Goal: Find specific page/section: Find specific page/section

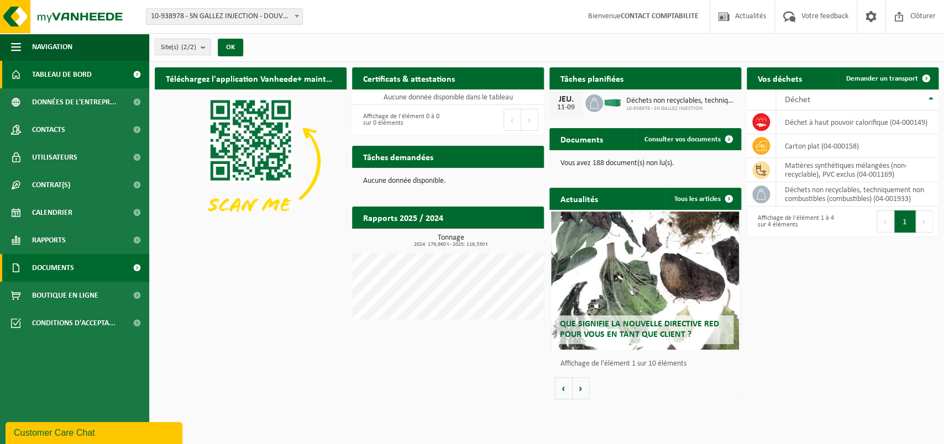
click at [53, 267] on span "Documents" at bounding box center [53, 268] width 42 height 28
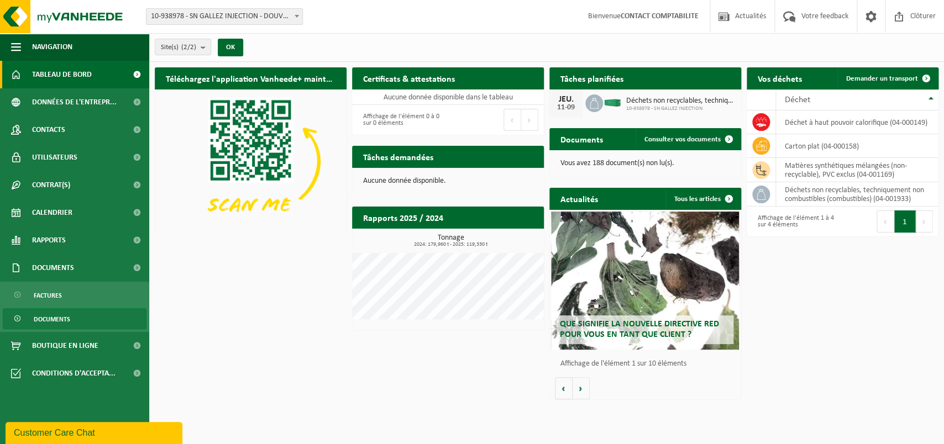
click at [46, 319] on span "Documents" at bounding box center [52, 319] width 36 height 21
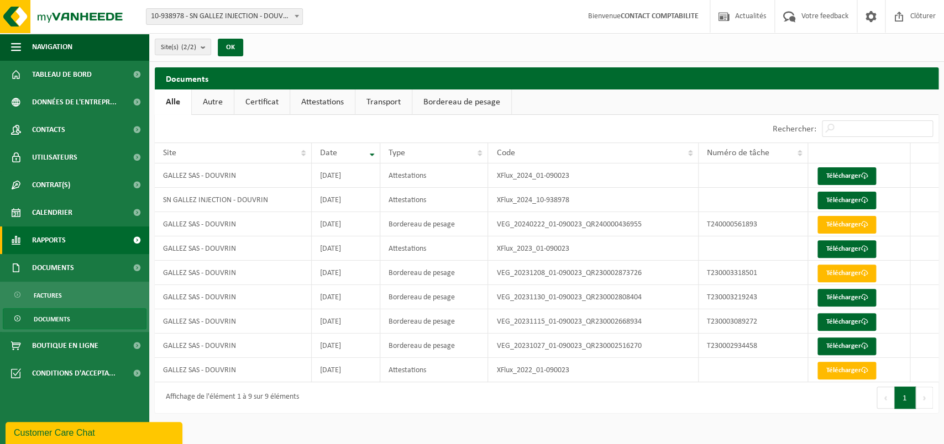
click at [50, 234] on span "Rapports" at bounding box center [49, 241] width 34 height 28
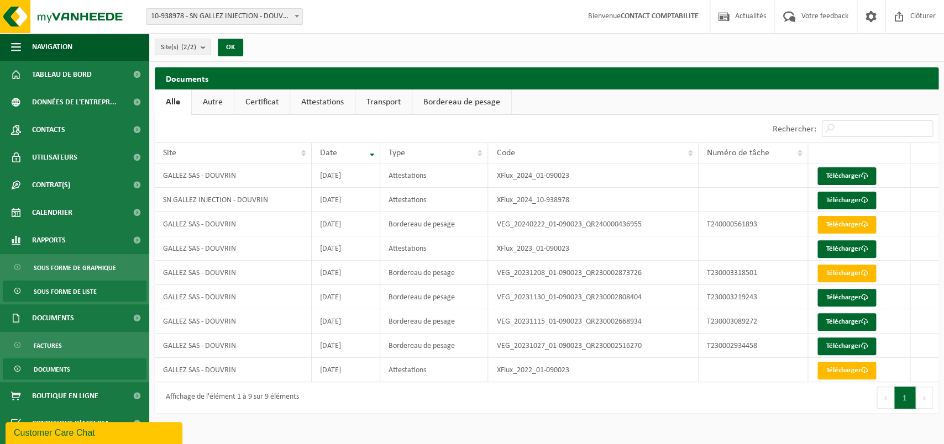
click at [59, 285] on span "Sous forme de liste" at bounding box center [65, 291] width 63 height 21
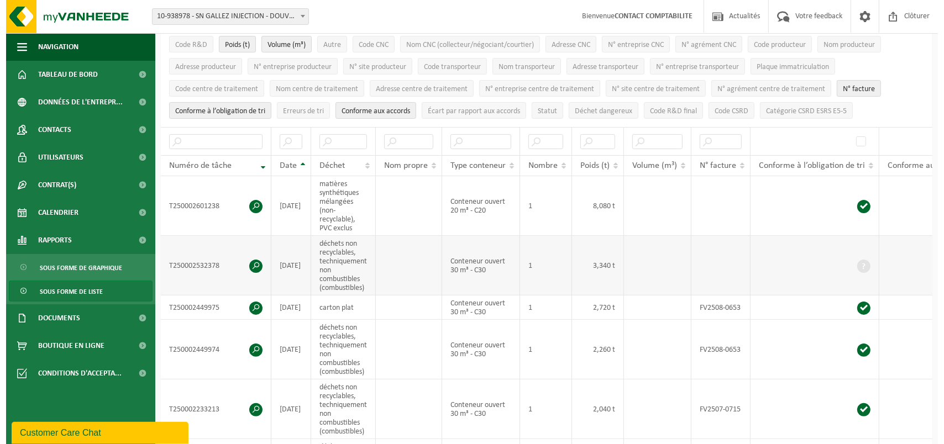
scroll to position [116, 0]
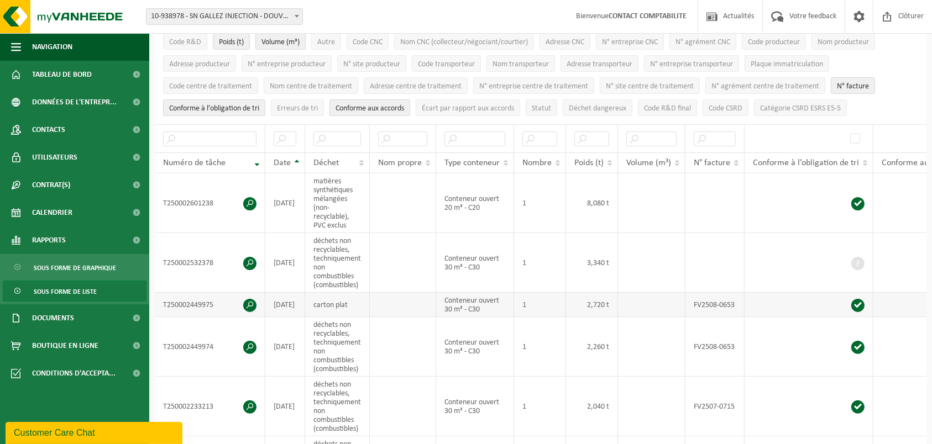
click at [250, 305] on span at bounding box center [249, 305] width 13 height 13
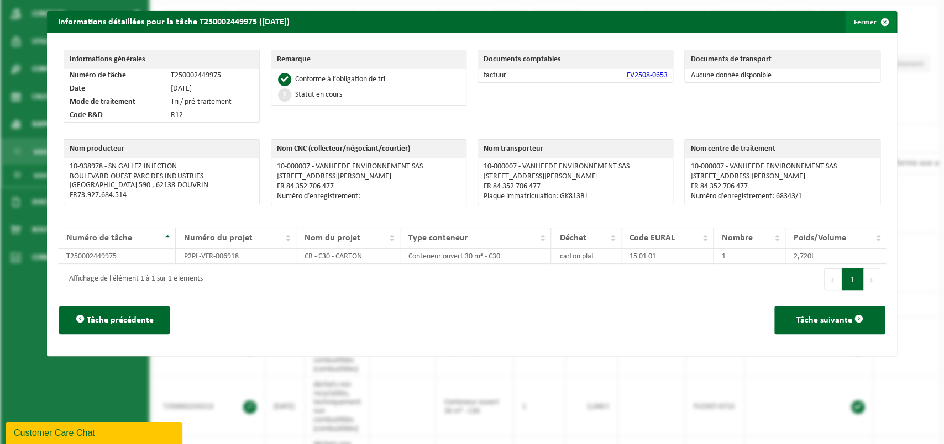
click at [853, 17] on button "Fermer" at bounding box center [870, 22] width 51 height 22
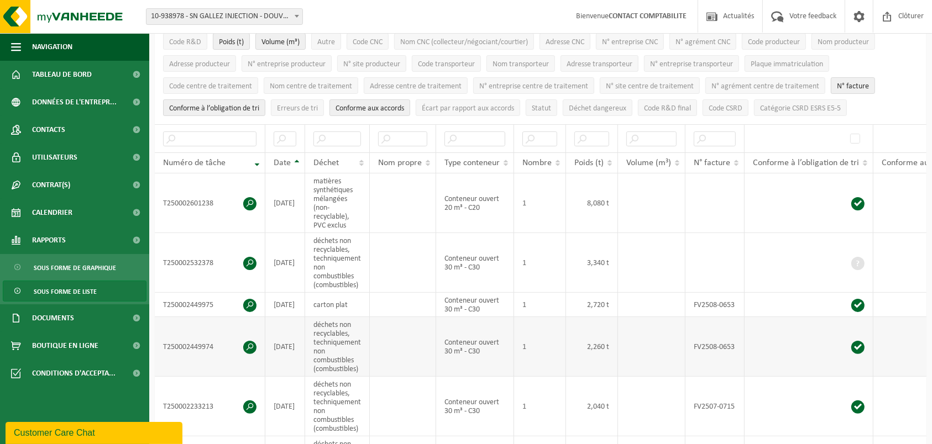
click at [248, 348] on span at bounding box center [249, 347] width 13 height 13
